Goal: Task Accomplishment & Management: Complete application form

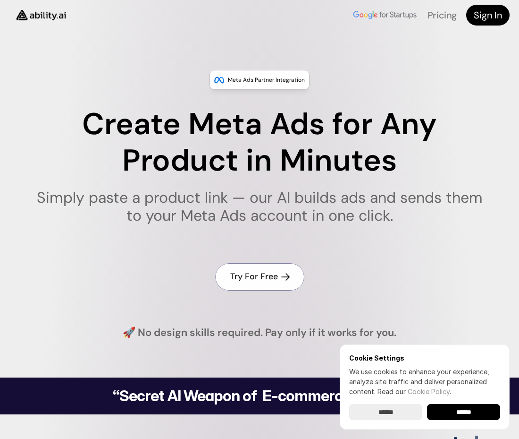
click at [232, 282] on h4 "Try For Free" at bounding box center [254, 277] width 48 height 12
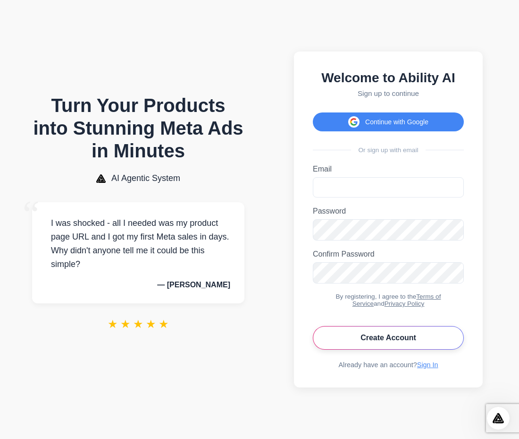
click at [366, 332] on button "Create Account" at bounding box center [388, 338] width 151 height 24
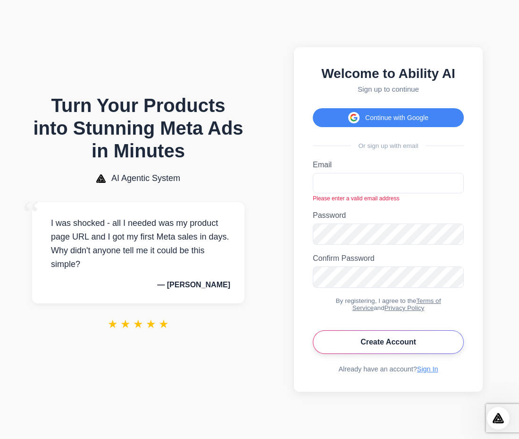
click at [371, 338] on button "Create Account" at bounding box center [388, 342] width 151 height 24
